Goal: Information Seeking & Learning: Learn about a topic

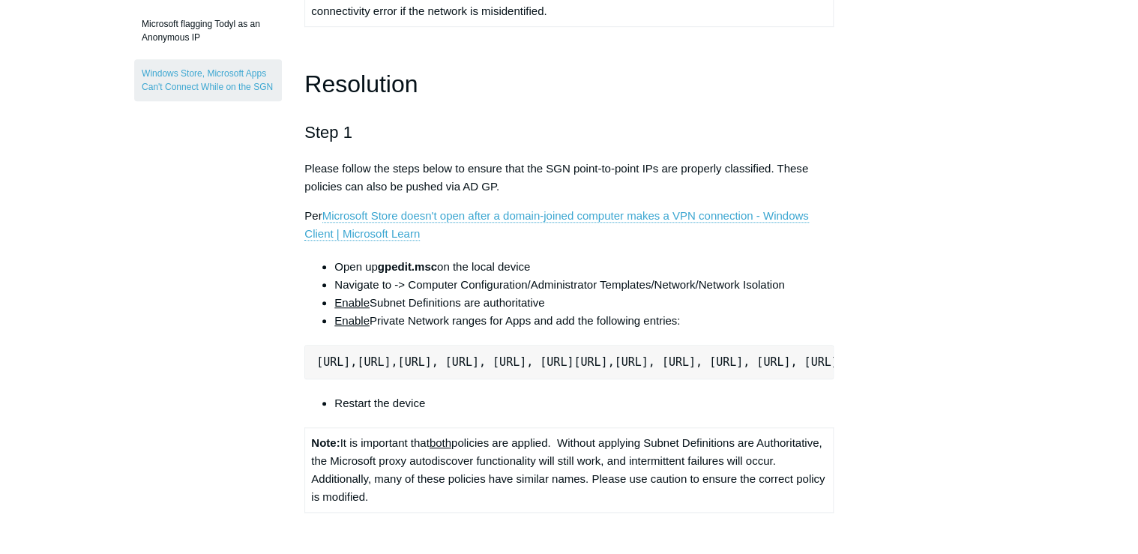
scroll to position [480, 0]
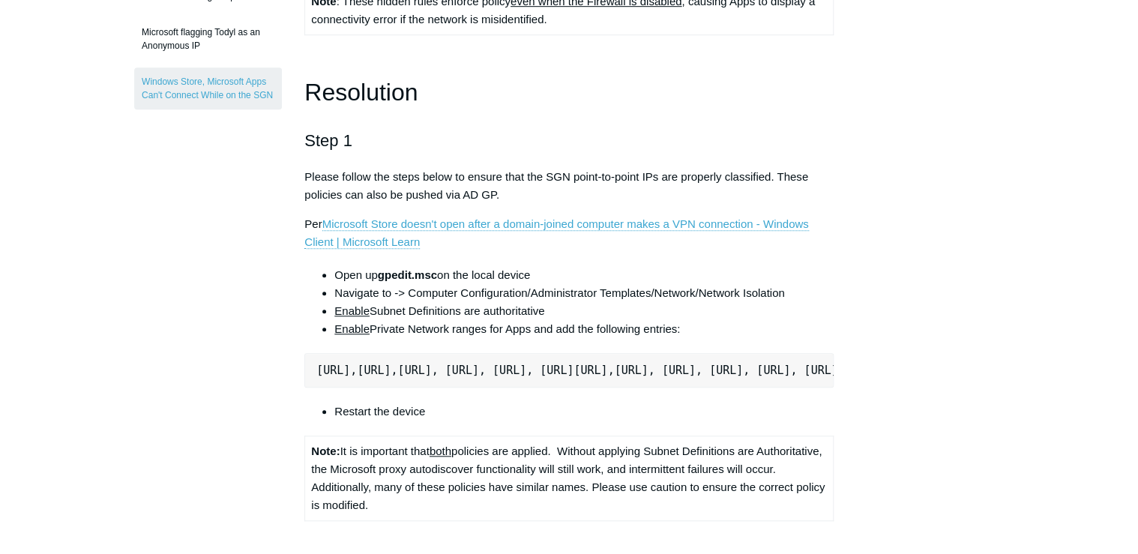
click at [227, 253] on aside "Articles in this section Azure KMS License Activation SMB Transfers Slow Betwee…" at bounding box center [208, 526] width 148 height 1741
